Goal: Task Accomplishment & Management: Use online tool/utility

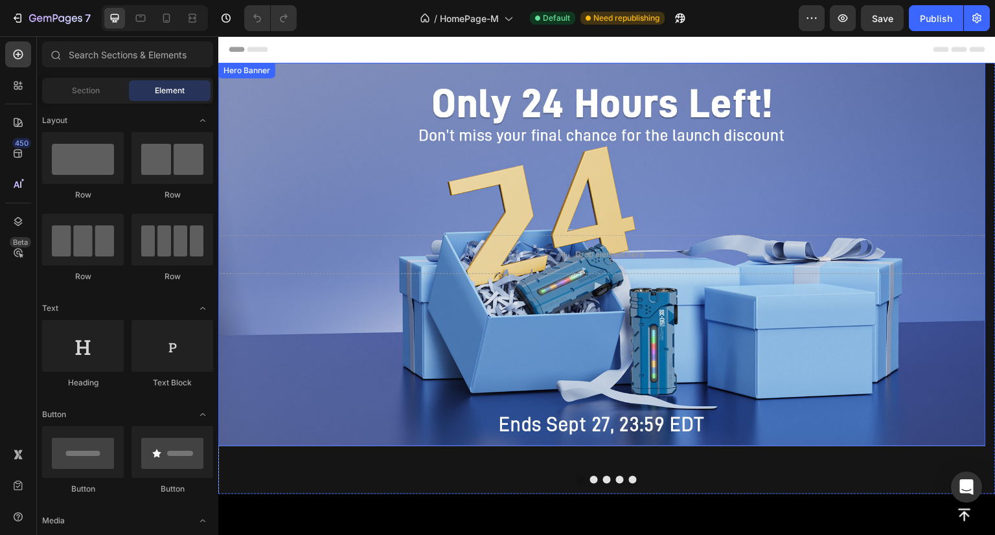
click at [412, 235] on div "Drop element here" at bounding box center [602, 255] width 768 height 80
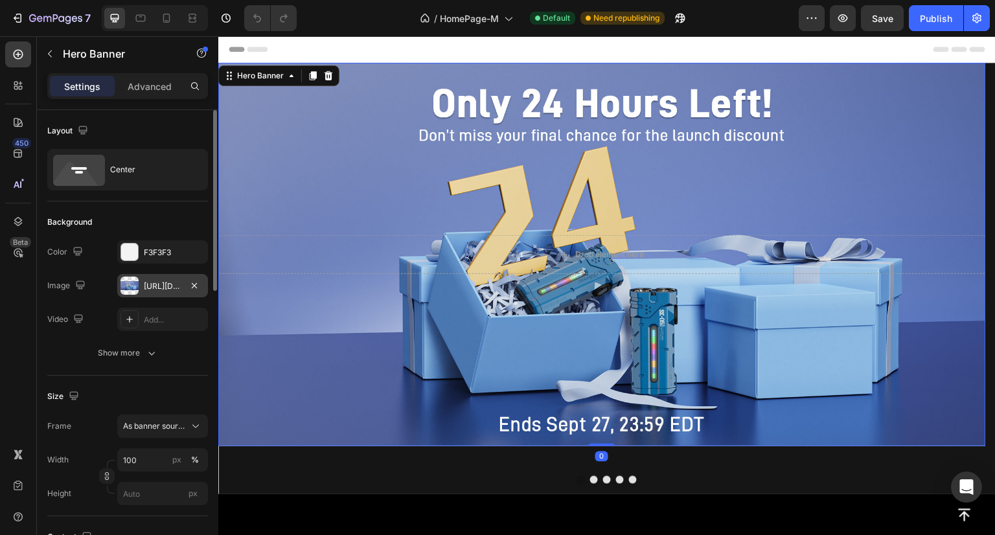
click at [134, 288] on div at bounding box center [130, 286] width 18 height 18
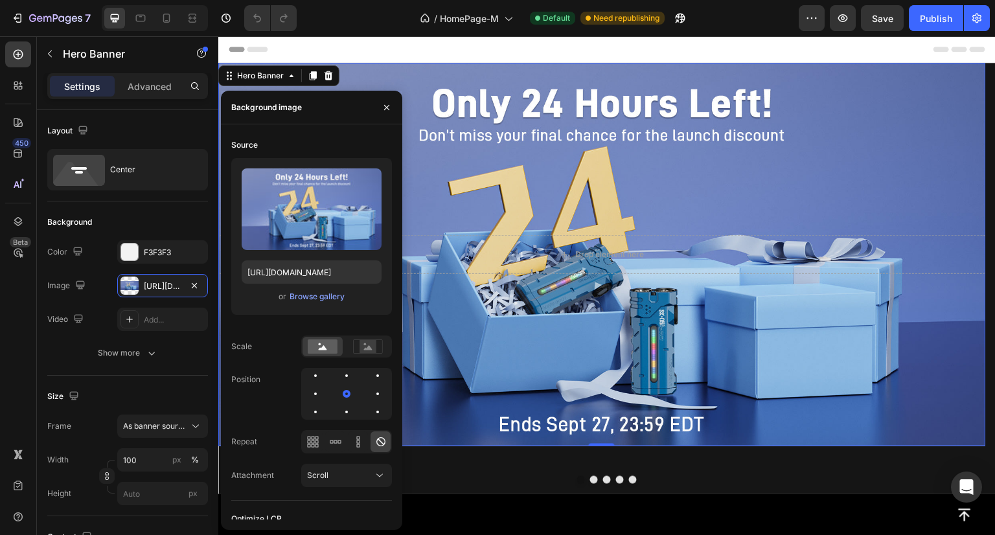
click at [596, 476] on div "Drop element here Hero Banner 0" at bounding box center [602, 279] width 768 height 432
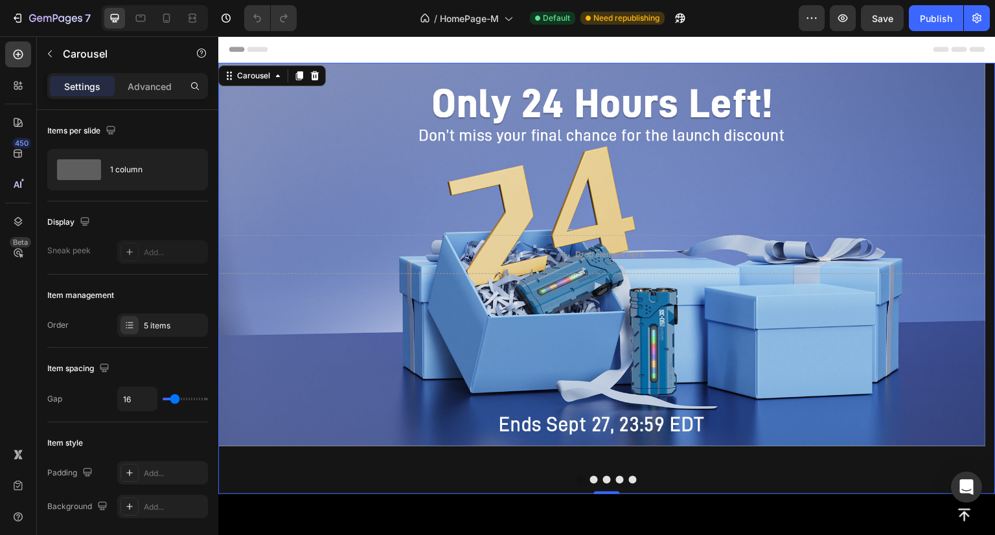
click at [590, 480] on button "Dot" at bounding box center [594, 480] width 8 height 8
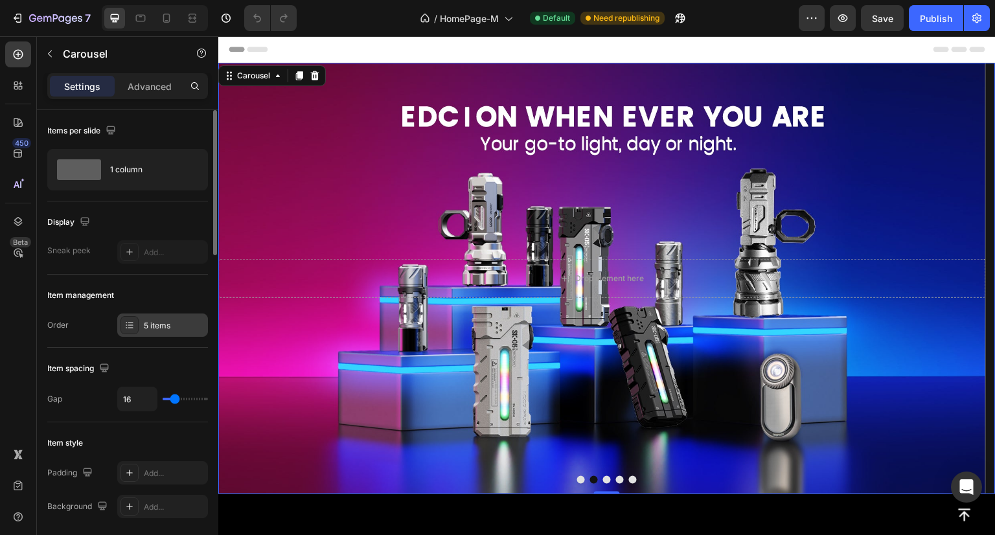
click at [156, 331] on div "5 items" at bounding box center [174, 326] width 61 height 12
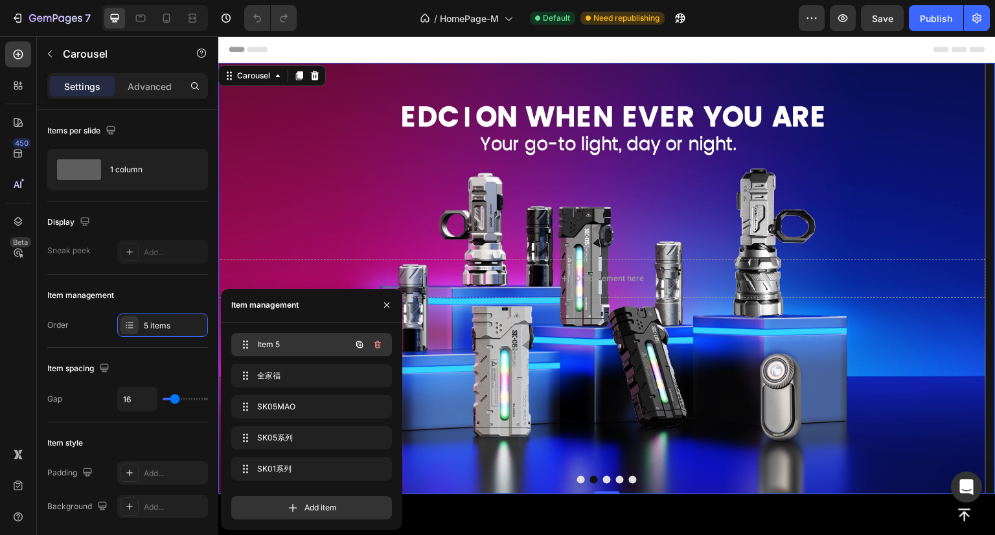
click at [273, 342] on span "Item 5" at bounding box center [293, 345] width 73 height 12
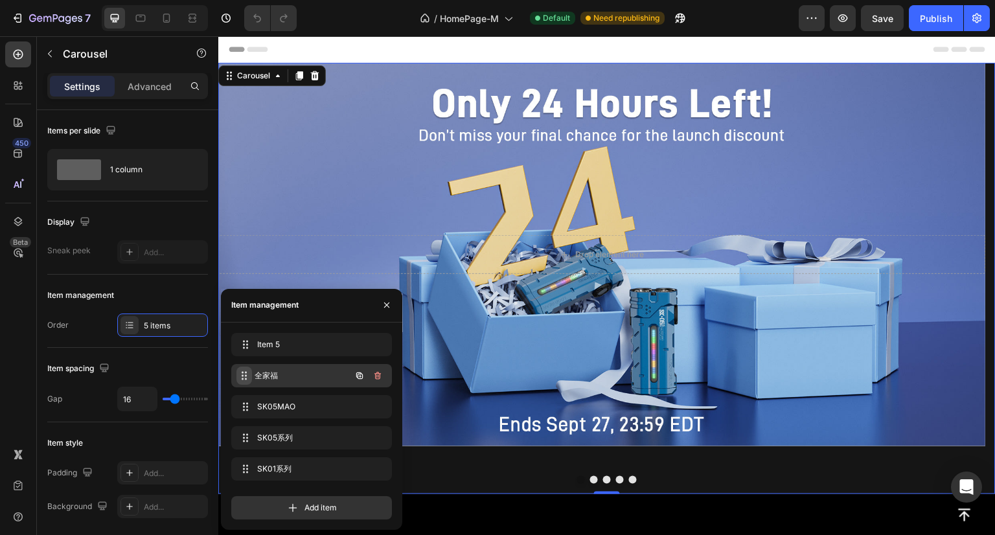
click at [246, 377] on icon at bounding box center [244, 376] width 10 height 10
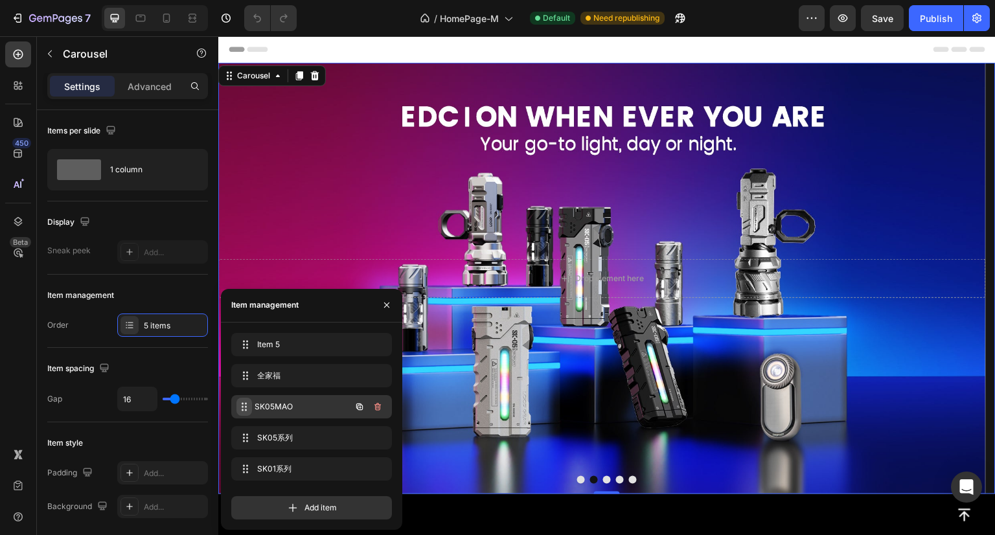
click at [246, 402] on icon at bounding box center [244, 407] width 10 height 10
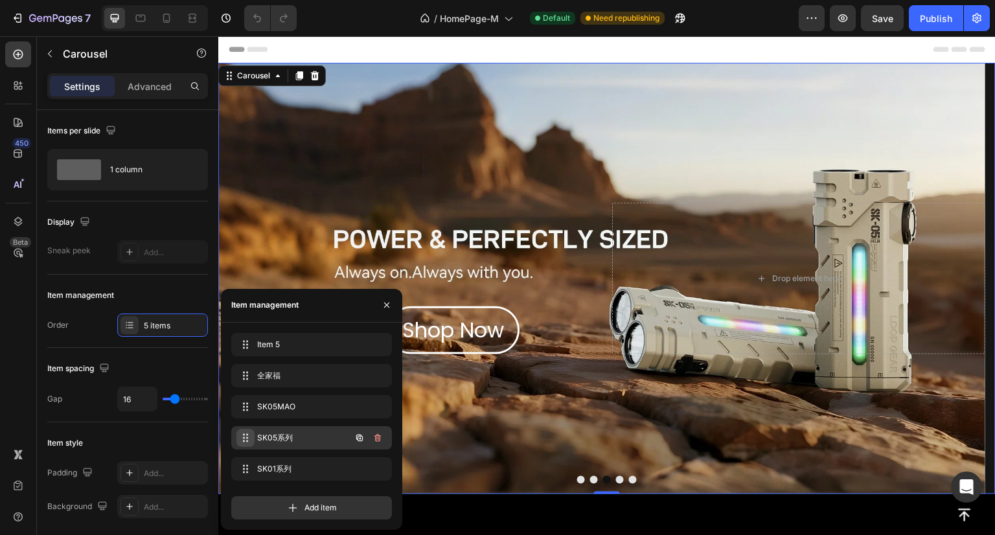
click at [244, 435] on icon at bounding box center [245, 438] width 10 height 10
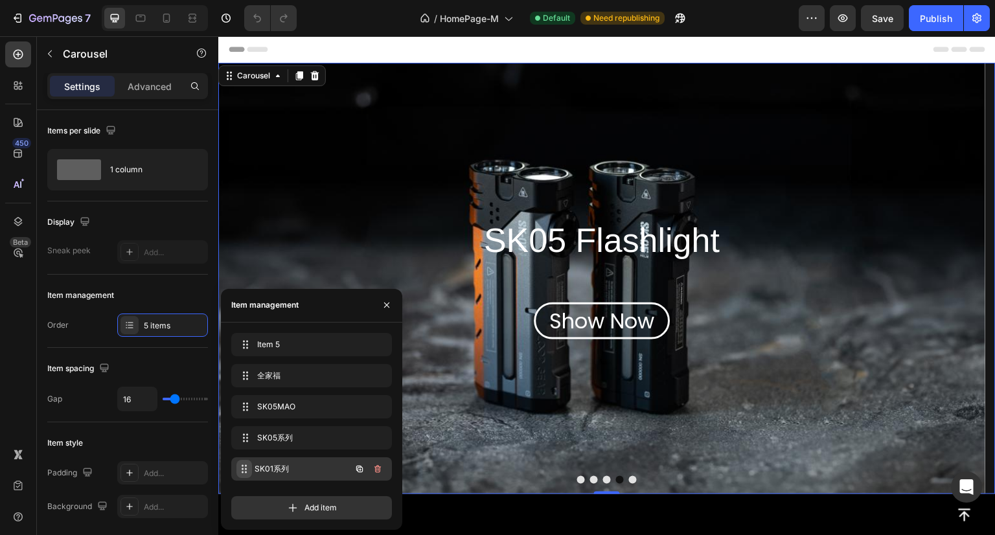
click at [246, 474] on span at bounding box center [245, 469] width 16 height 18
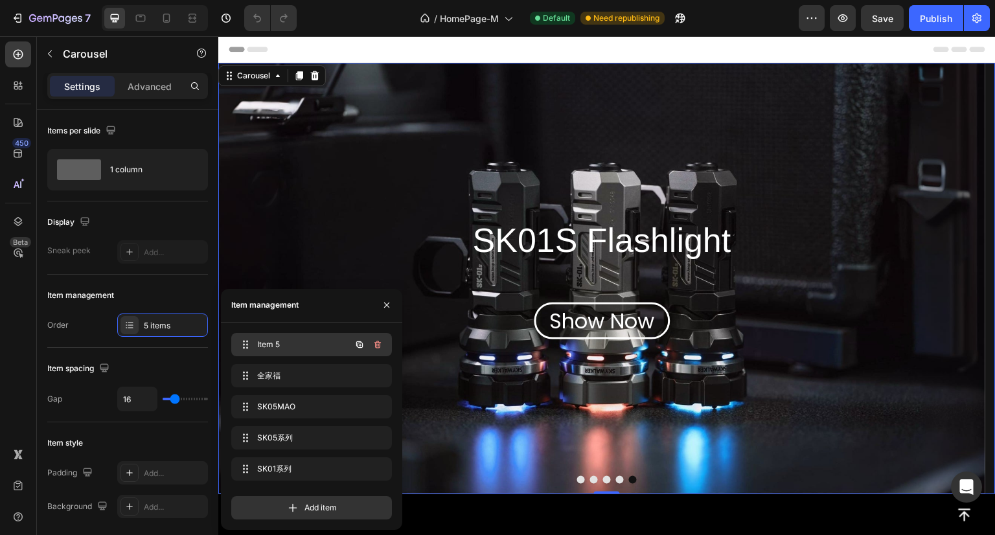
click at [260, 349] on span "Item 5" at bounding box center [293, 345] width 73 height 12
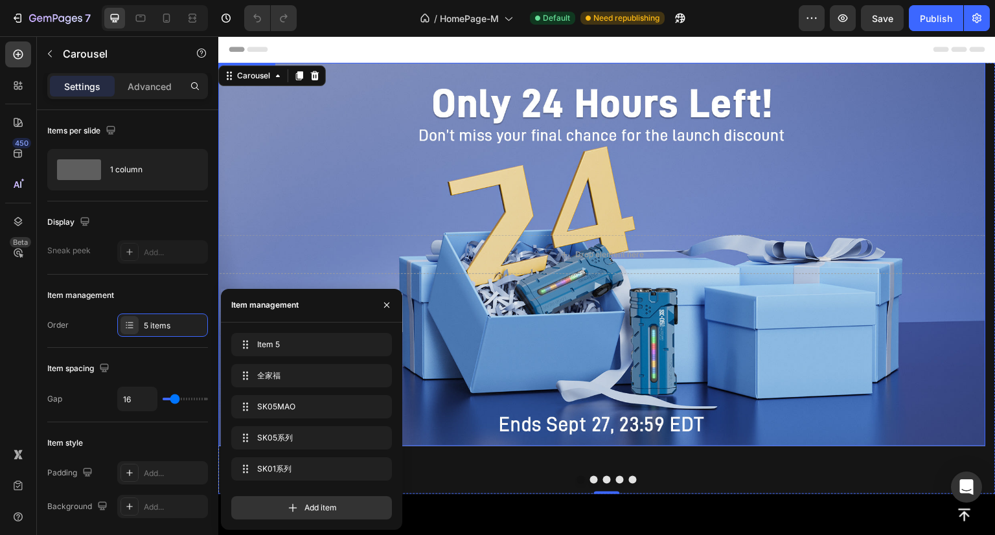
click at [342, 179] on div "Background Image" at bounding box center [602, 255] width 768 height 384
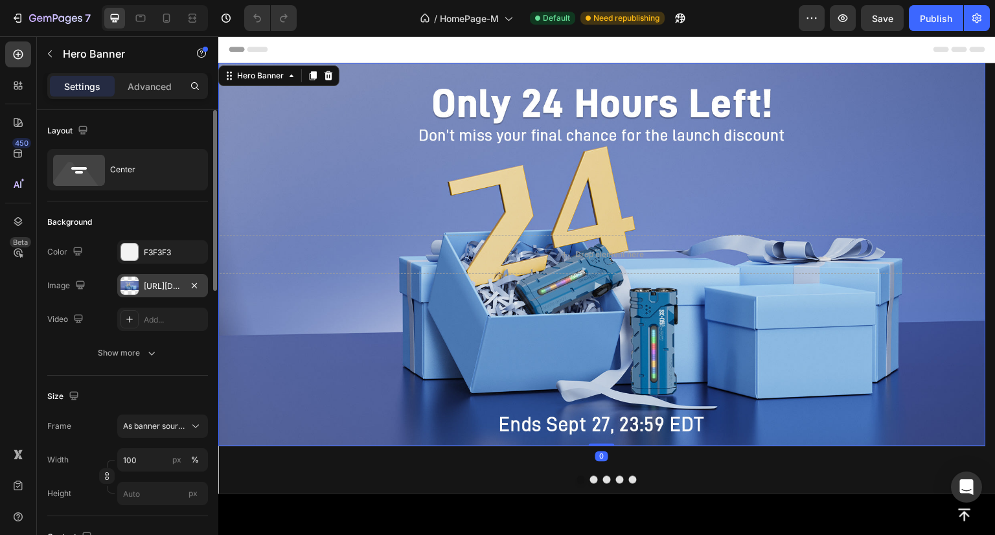
click at [130, 283] on div at bounding box center [130, 286] width 18 height 18
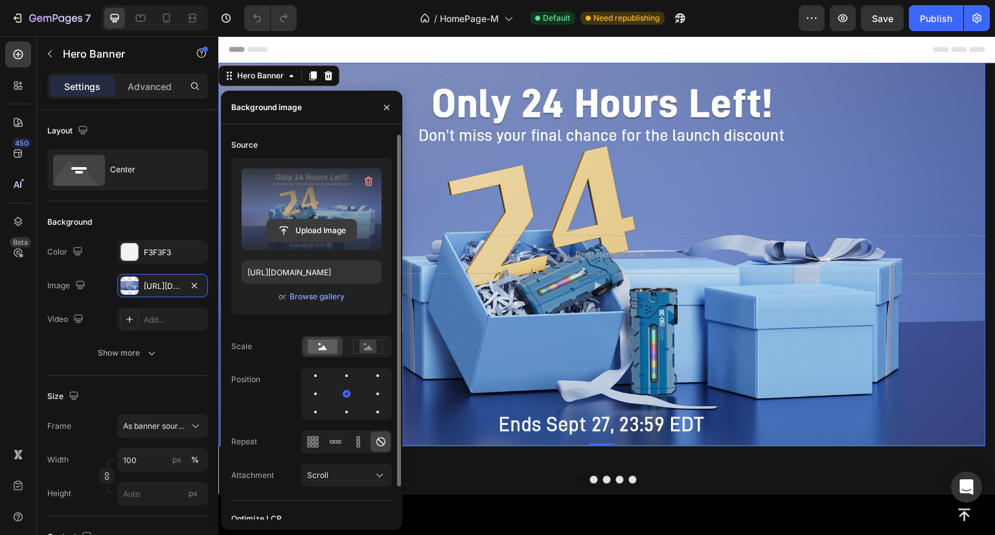
click at [296, 229] on input "file" at bounding box center [311, 231] width 89 height 22
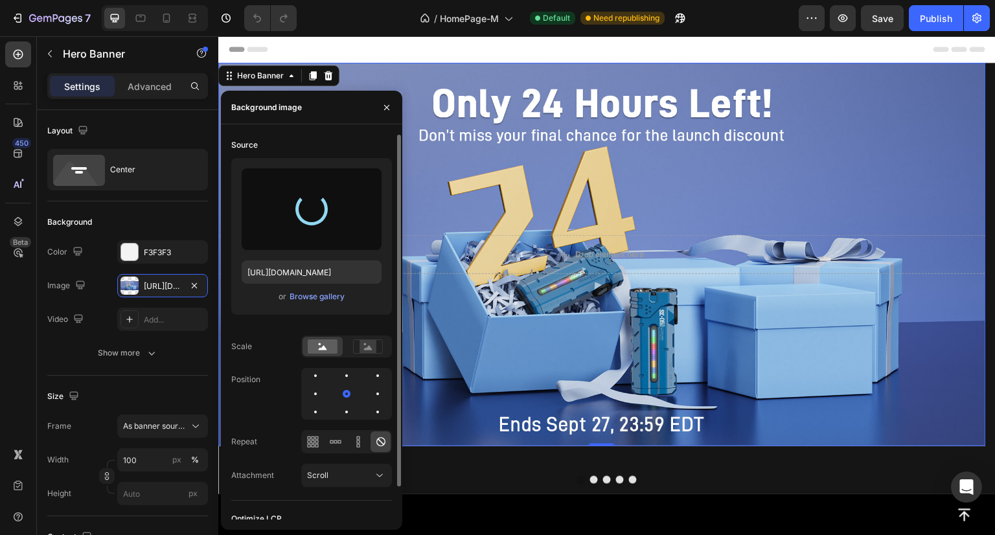
type input "[URL][DOMAIN_NAME]"
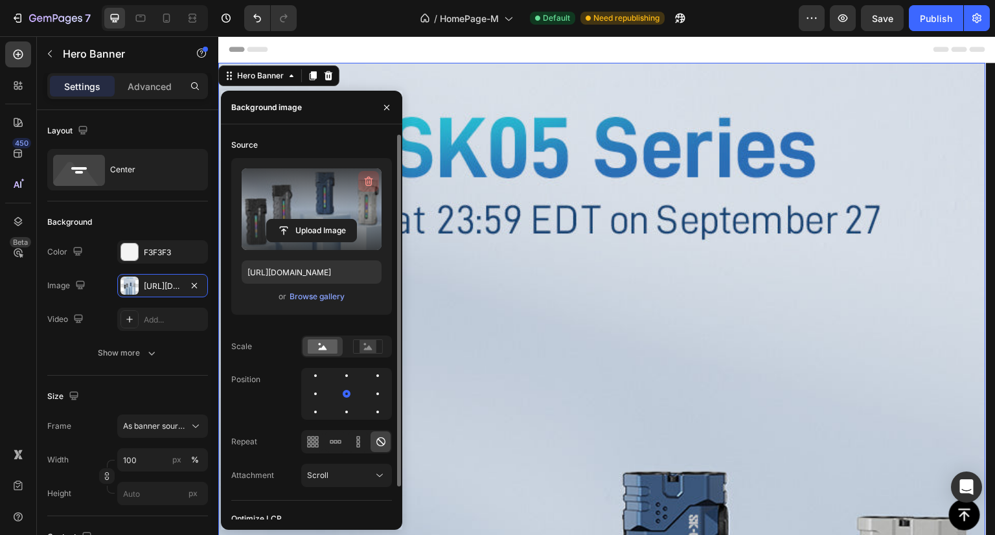
click at [367, 185] on icon "button" at bounding box center [368, 181] width 13 height 13
type input "Auto"
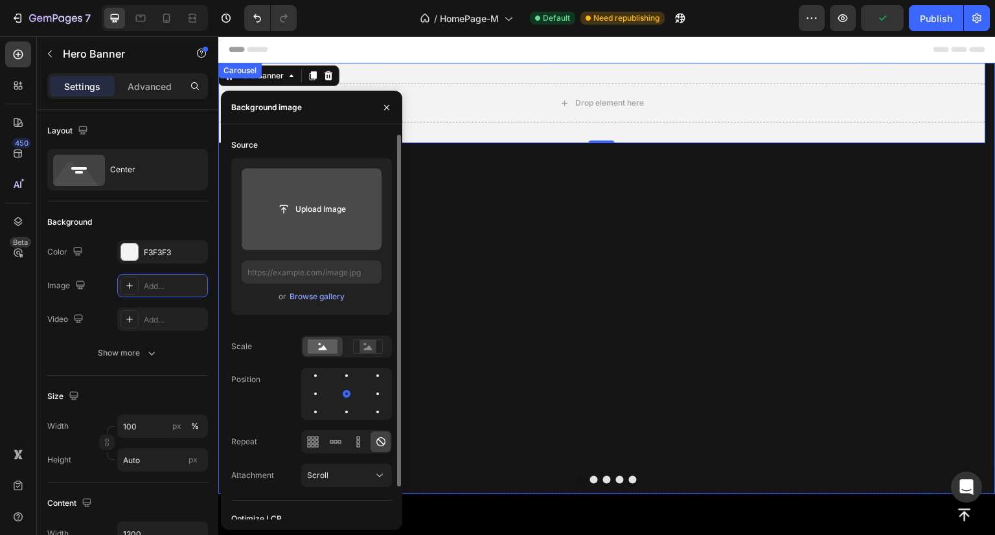
click at [594, 479] on div at bounding box center [607, 480] width 778 height 8
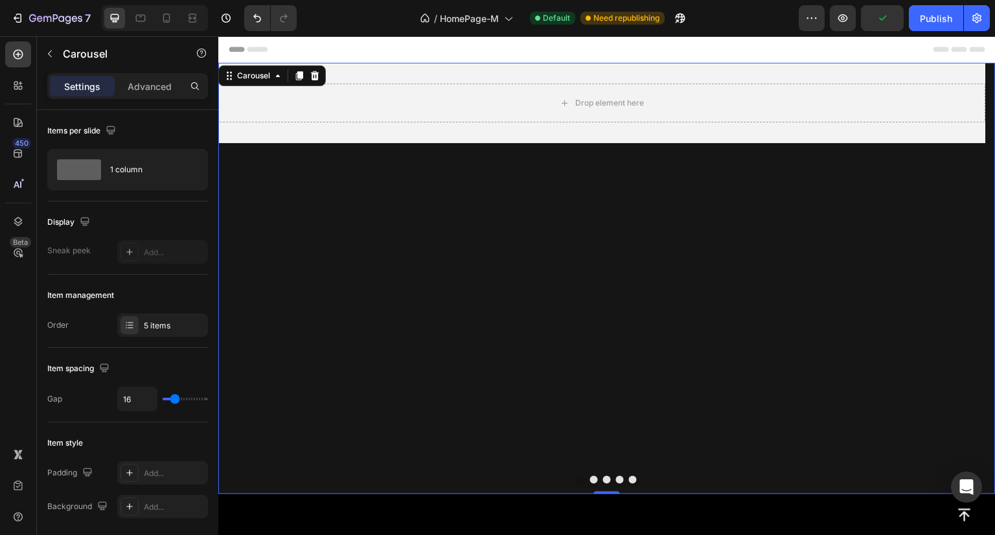
click at [603, 479] on button "Dot" at bounding box center [607, 480] width 8 height 8
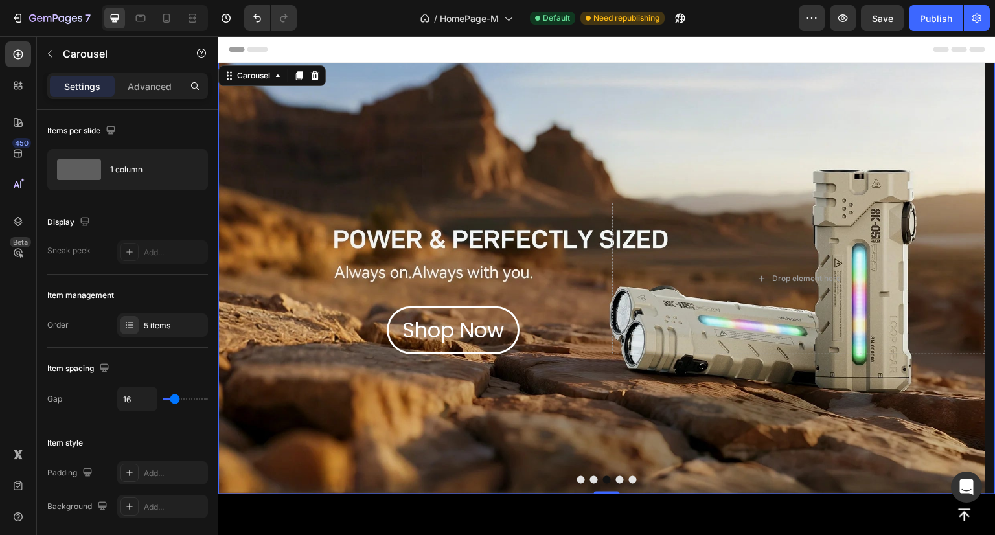
click at [616, 479] on button "Dot" at bounding box center [620, 480] width 8 height 8
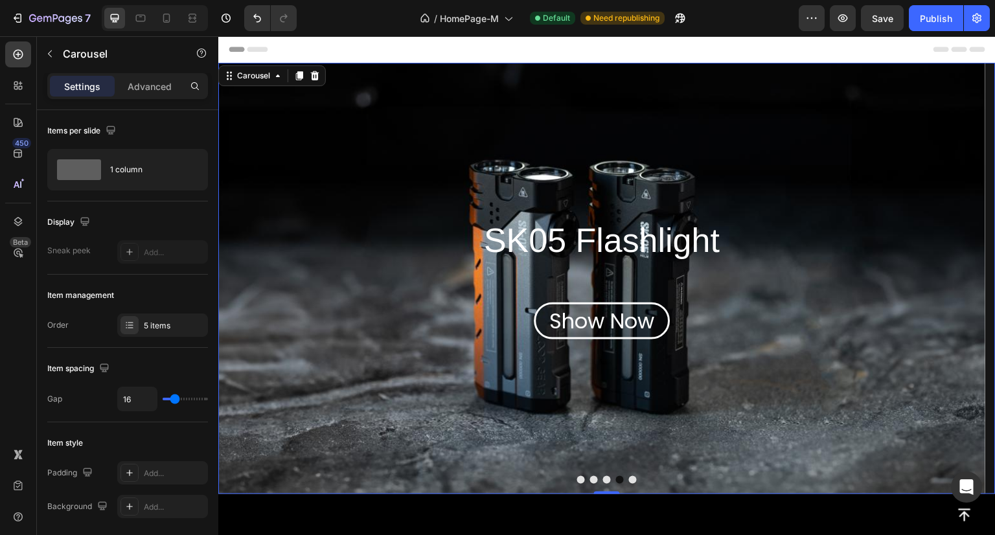
click at [630, 481] on button "Dot" at bounding box center [633, 480] width 8 height 8
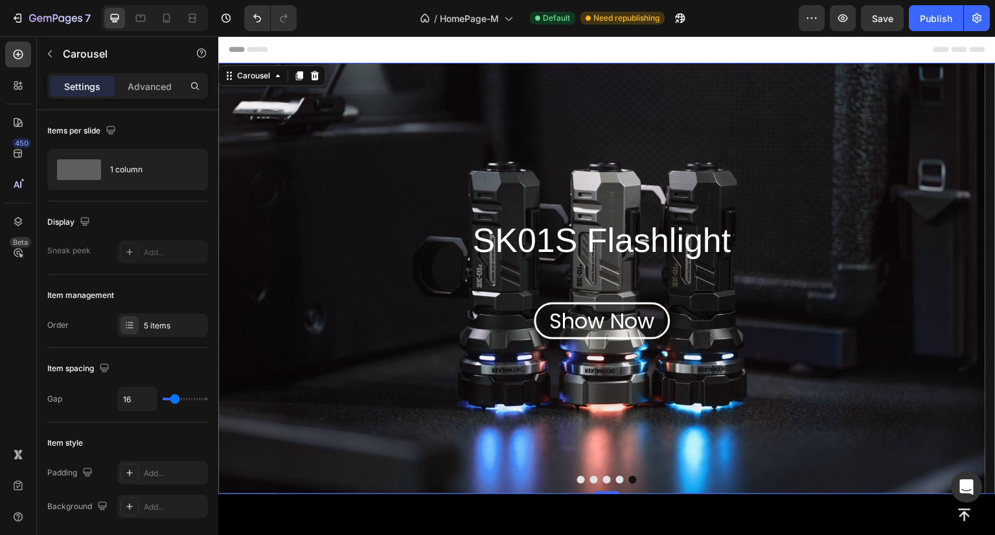
click at [569, 480] on div at bounding box center [607, 480] width 778 height 8
click at [577, 480] on button "Dot" at bounding box center [581, 480] width 8 height 8
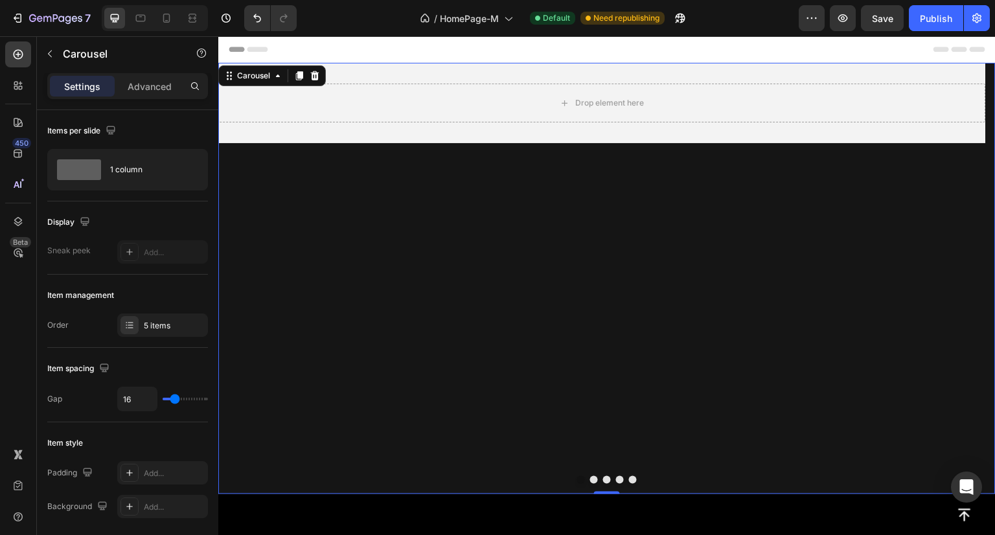
click at [603, 479] on button "Dot" at bounding box center [607, 480] width 8 height 8
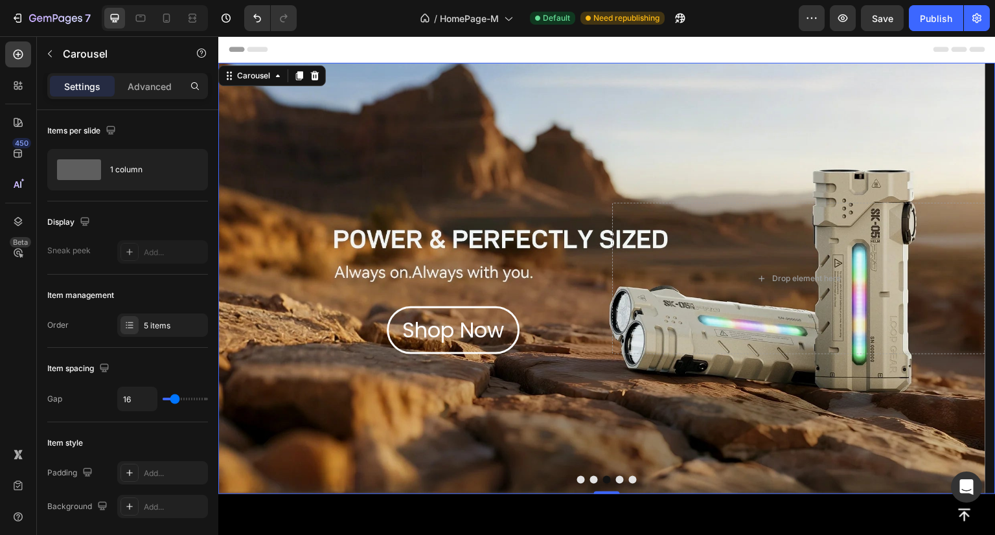
click at [616, 480] on button "Dot" at bounding box center [620, 480] width 8 height 8
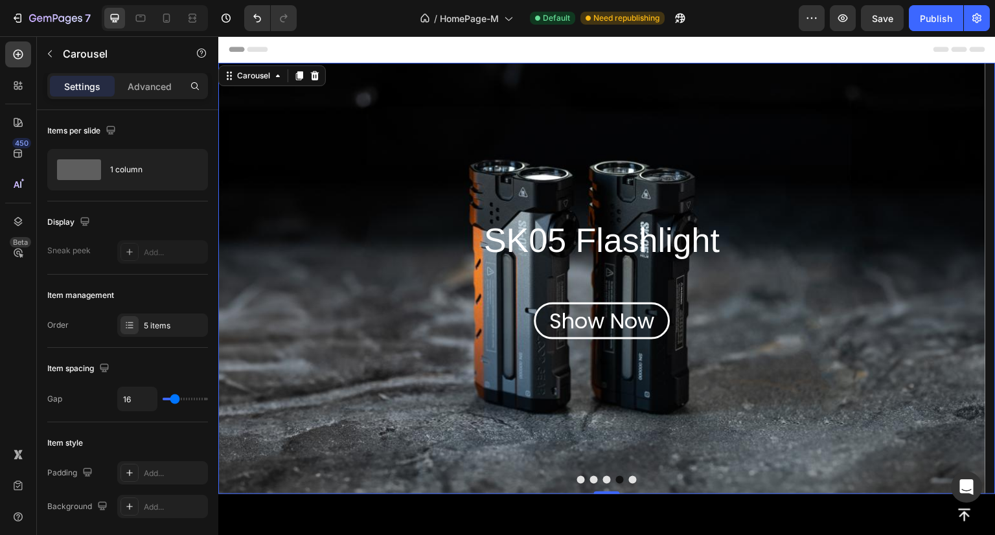
click at [634, 481] on div at bounding box center [607, 480] width 778 height 8
click at [577, 482] on button "Dot" at bounding box center [581, 480] width 8 height 8
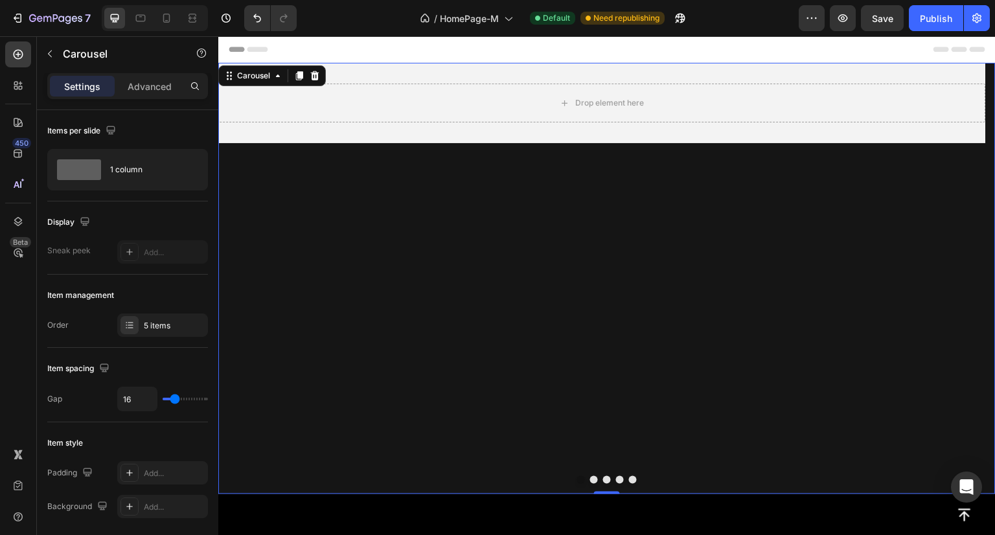
click at [399, 349] on div "Drop element here Hero Banner" at bounding box center [602, 279] width 768 height 432
click at [353, 242] on div "Drop element here Hero Banner" at bounding box center [602, 279] width 768 height 432
click at [301, 245] on div "Drop element here Hero Banner" at bounding box center [602, 279] width 768 height 432
click at [132, 329] on icon at bounding box center [129, 325] width 10 height 10
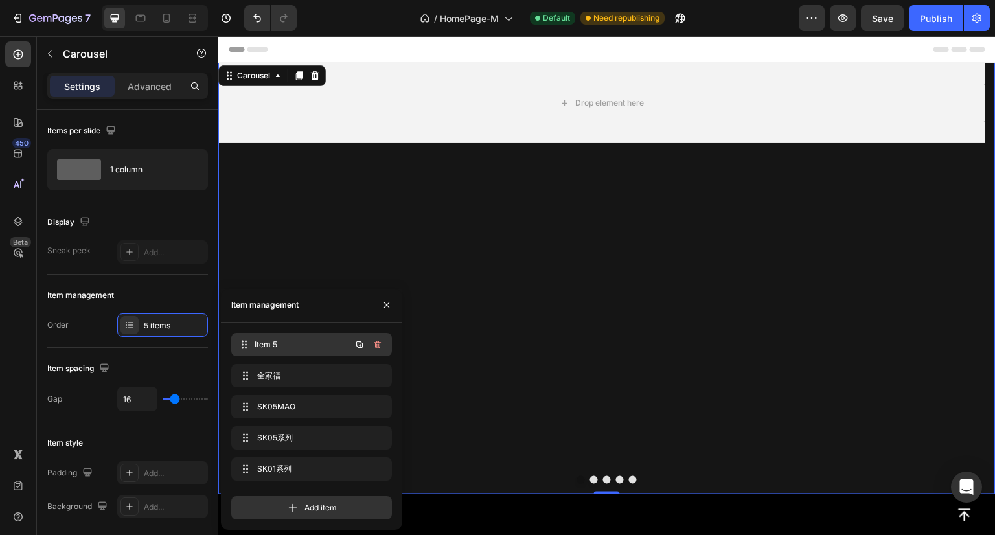
click at [266, 334] on div "Item 5 Item 5" at bounding box center [311, 344] width 161 height 23
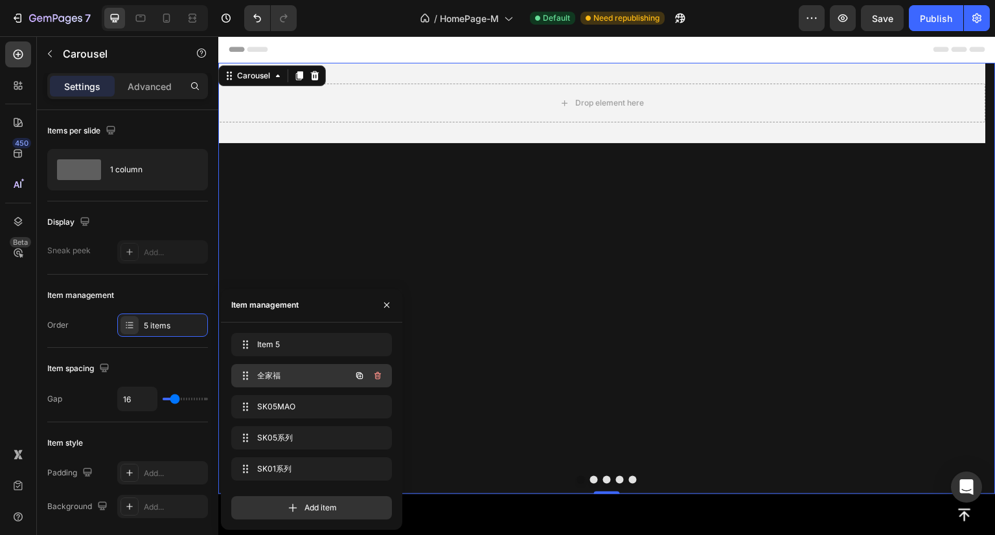
click at [259, 383] on div "全家福 全家福" at bounding box center [294, 376] width 114 height 18
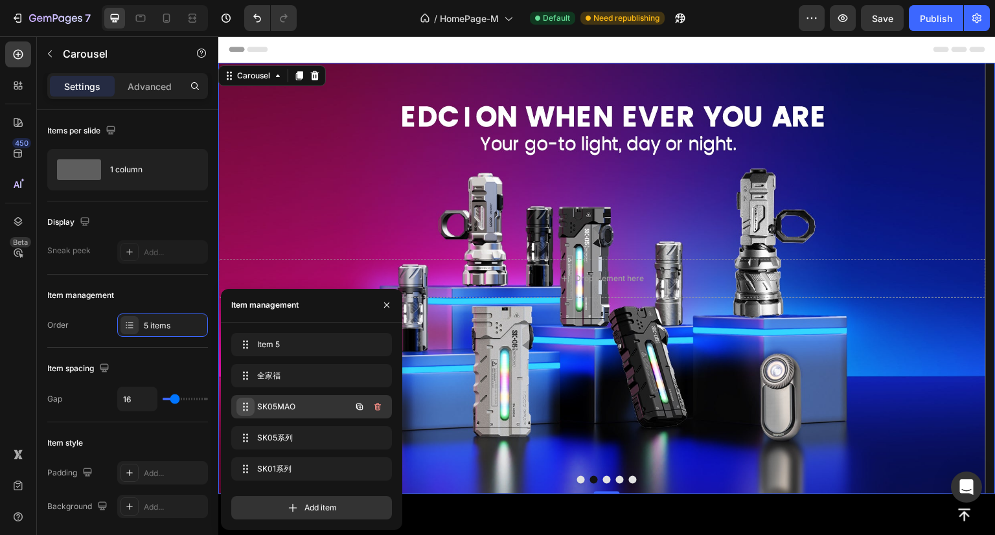
click at [248, 408] on icon at bounding box center [245, 407] width 10 height 10
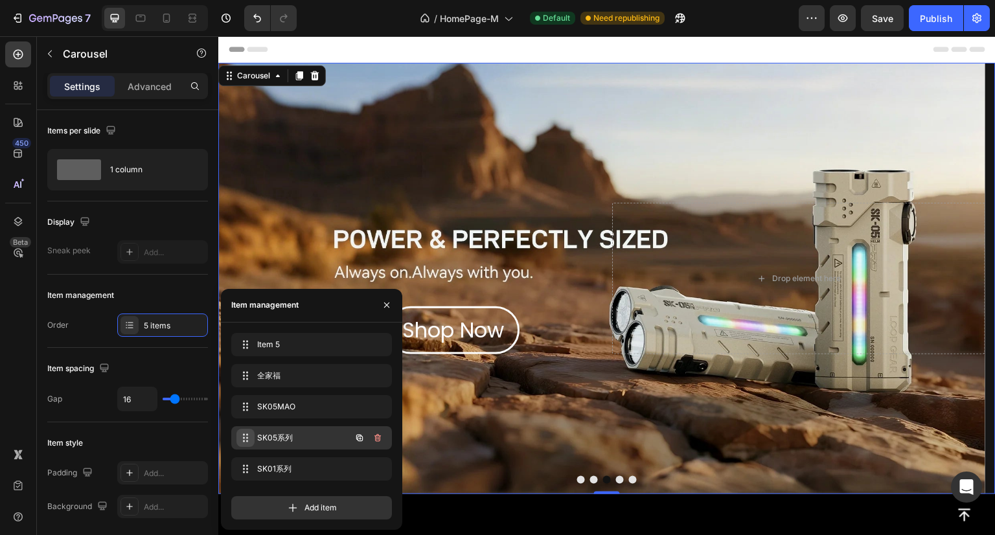
click at [253, 439] on div "SK05系列 SK05系列" at bounding box center [294, 438] width 114 height 18
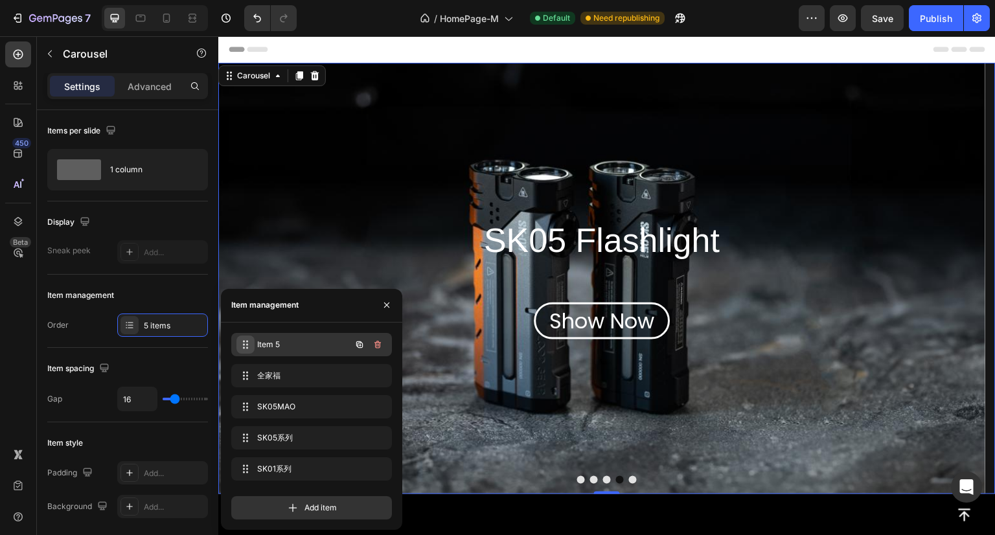
click at [246, 338] on span at bounding box center [246, 345] width 18 height 18
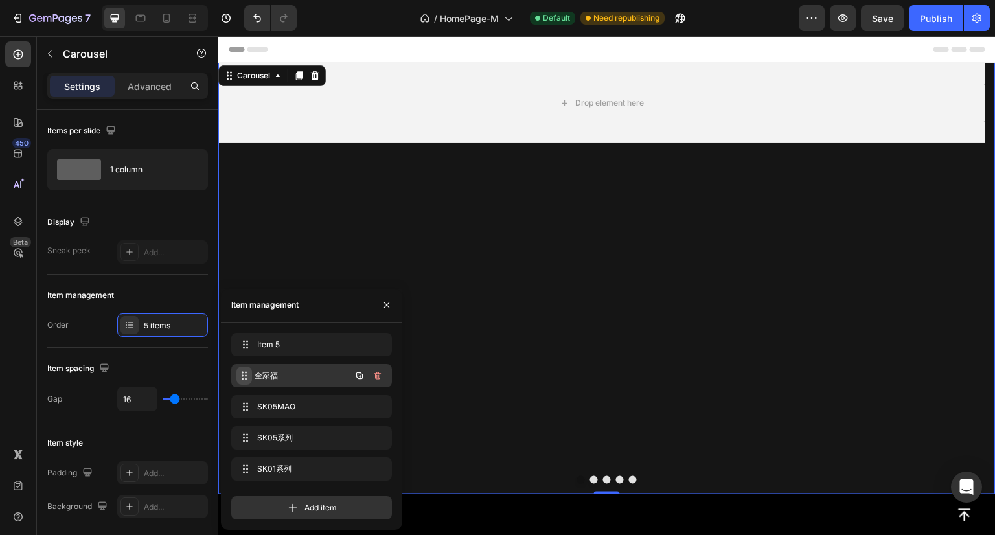
click at [253, 371] on div "全家福 全家福" at bounding box center [294, 376] width 114 height 18
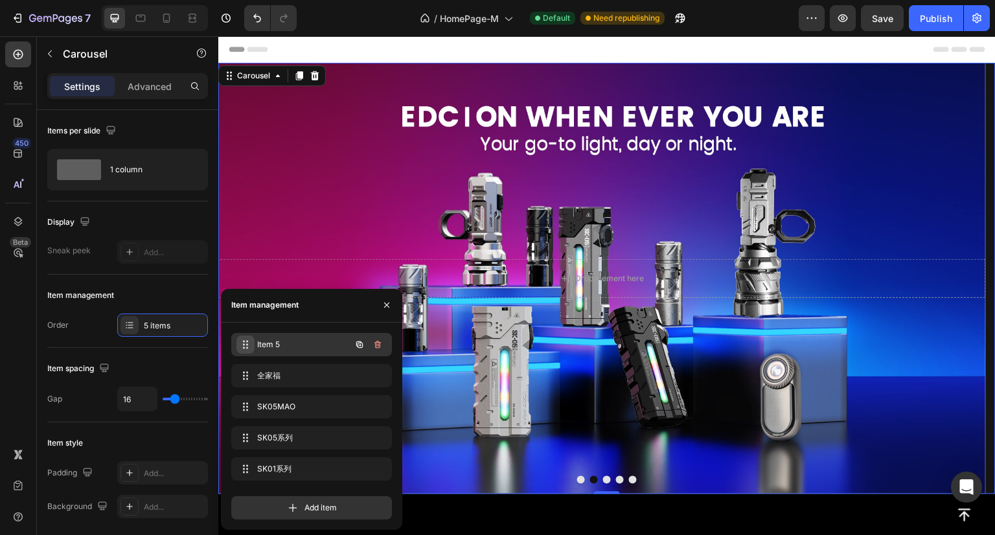
click at [246, 340] on icon at bounding box center [245, 345] width 10 height 10
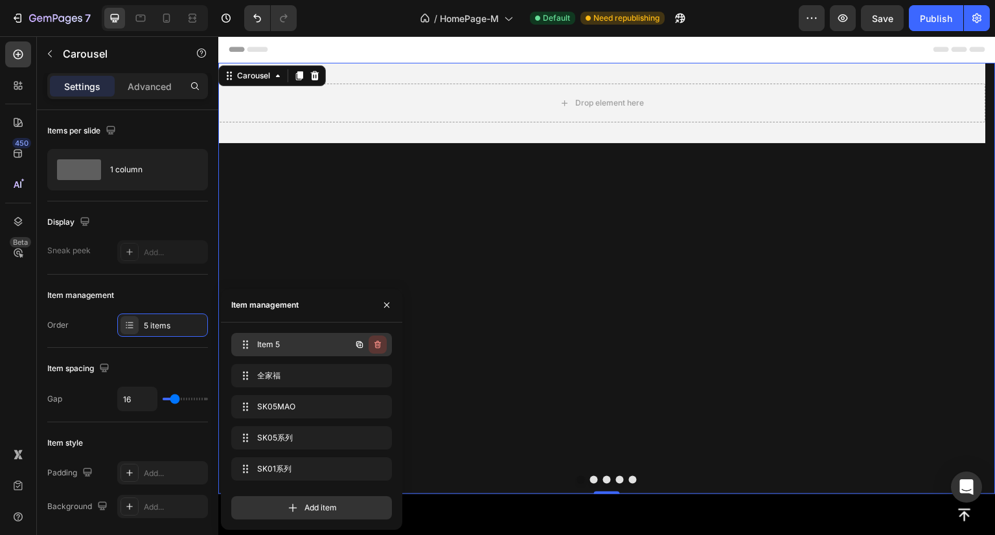
click at [378, 347] on icon "button" at bounding box center [378, 345] width 10 height 10
click at [376, 347] on div "Delete" at bounding box center [369, 345] width 24 height 12
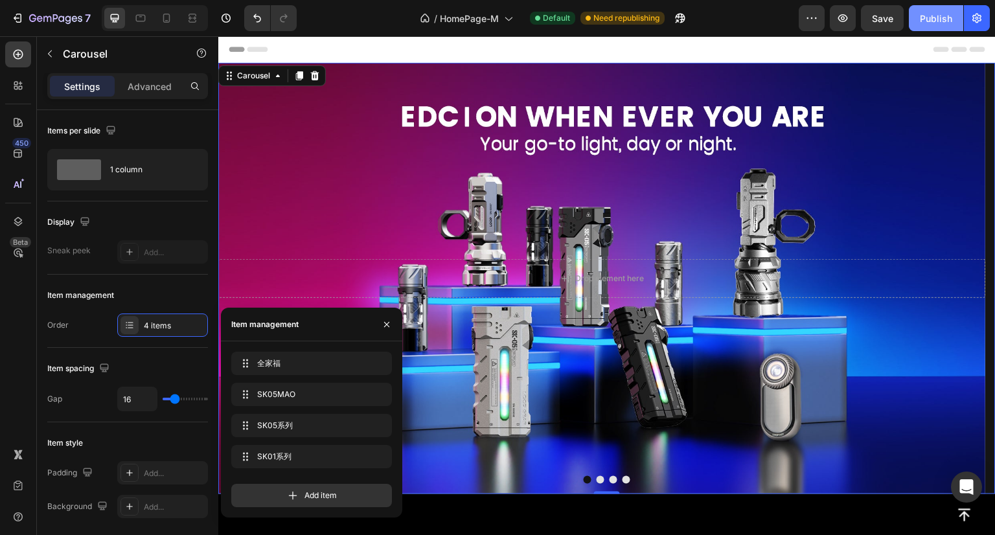
click at [933, 19] on div "Publish" at bounding box center [936, 19] width 32 height 14
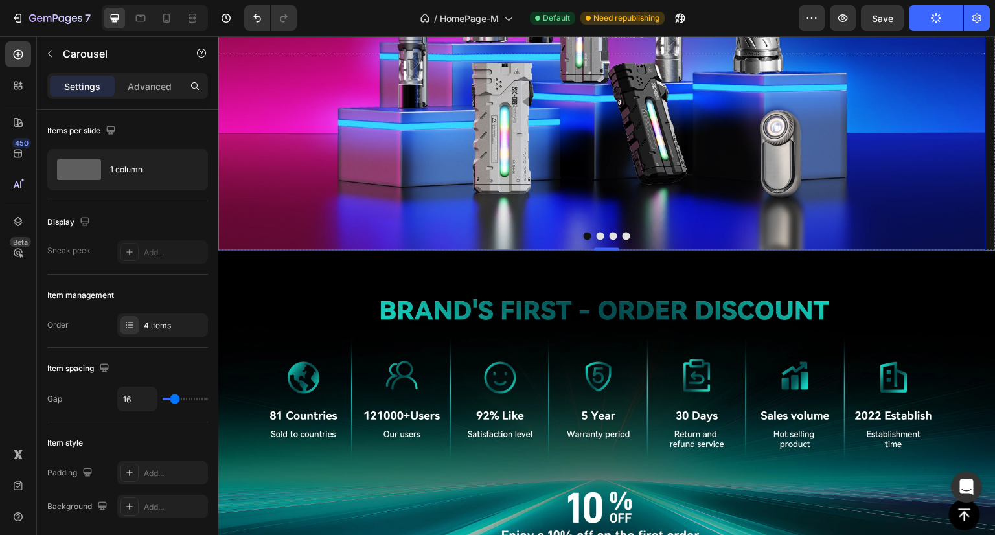
scroll to position [389, 0]
